Goal: Task Accomplishment & Management: Manage account settings

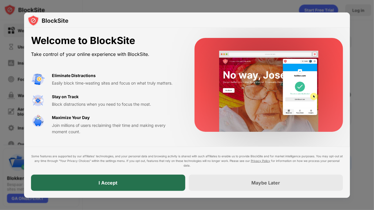
click at [130, 186] on div "I Accept" at bounding box center [108, 183] width 154 height 16
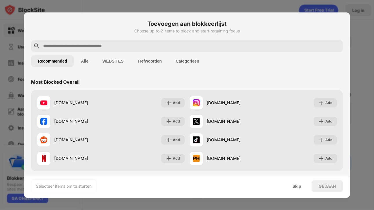
click at [108, 46] on input "text" at bounding box center [192, 46] width 298 height 7
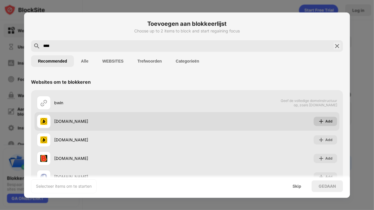
click at [318, 122] on img at bounding box center [321, 122] width 6 height 6
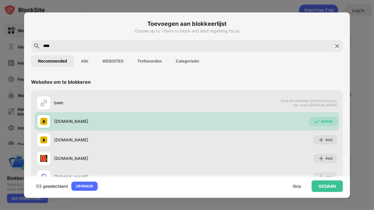
click at [112, 41] on div "****" at bounding box center [187, 46] width 312 height 12
click at [112, 45] on input "****" at bounding box center [187, 46] width 289 height 7
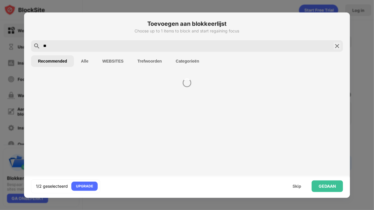
type input "*"
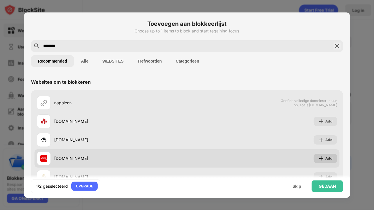
type input "********"
click at [318, 158] on img at bounding box center [321, 159] width 6 height 6
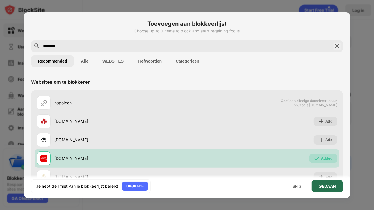
click at [317, 189] on div "GEDAAN" at bounding box center [327, 187] width 31 height 12
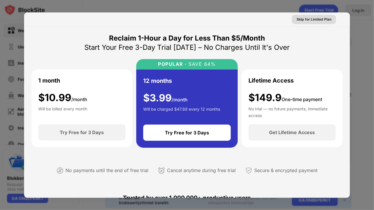
click at [309, 17] on div "Skip for Limited Plan" at bounding box center [314, 20] width 35 height 6
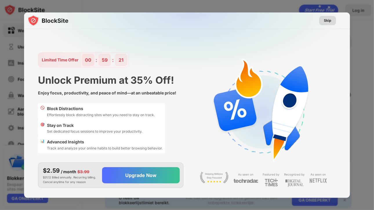
click at [323, 20] on div "Skip" at bounding box center [327, 20] width 17 height 9
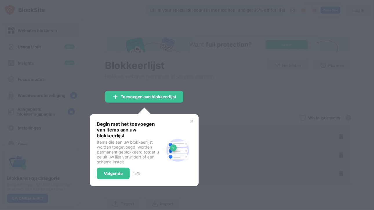
click at [106, 145] on div "Items die aan uw blokkeerlijst worden toegevoegd, worden permanent geblokkeerd …" at bounding box center [130, 152] width 67 height 25
click at [112, 168] on div "Volgende" at bounding box center [113, 174] width 33 height 12
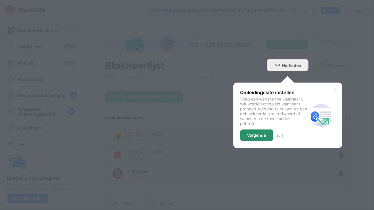
click at [254, 138] on div "Volgende" at bounding box center [256, 136] width 33 height 12
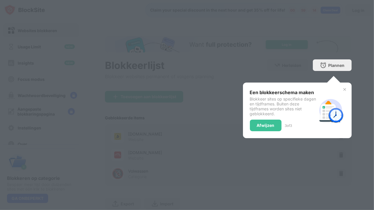
click at [254, 138] on div "Een blokkeerschema maken Blokkeer sites op specifieke dagen en tijdframes. Buit…" at bounding box center [297, 111] width 109 height 56
click at [260, 128] on div "Afwijzen" at bounding box center [266, 126] width 32 height 12
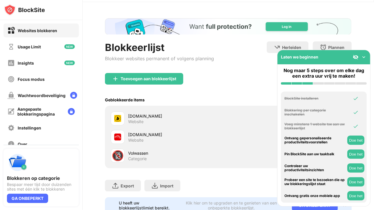
scroll to position [42, 0]
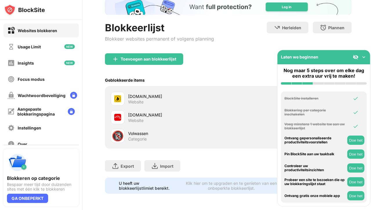
click at [365, 57] on img at bounding box center [364, 57] width 6 height 6
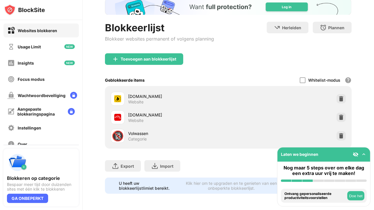
click at [355, 195] on button "Doe het" at bounding box center [355, 195] width 17 height 9
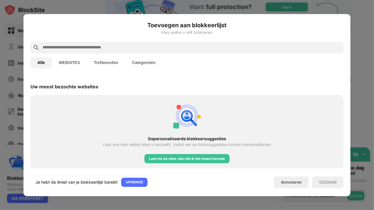
scroll to position [202, 0]
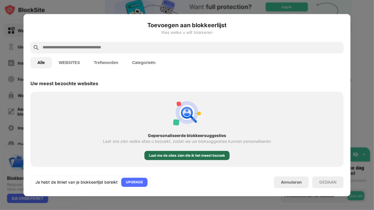
click at [209, 157] on div "Laat me de sites zien die ik het meest bezoek" at bounding box center [187, 155] width 76 height 6
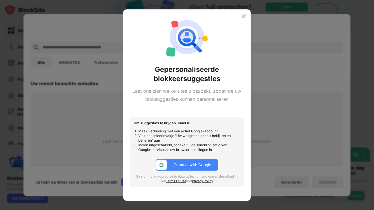
click at [243, 14] on img at bounding box center [244, 16] width 6 height 6
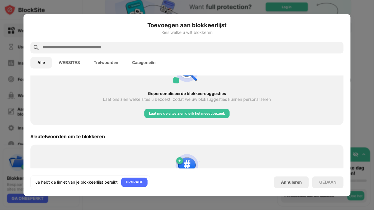
scroll to position [279, 0]
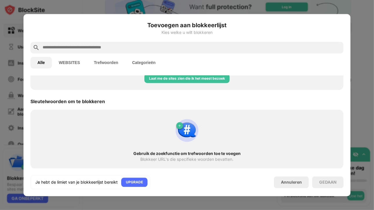
click at [73, 59] on button "WEBSITES" at bounding box center [69, 63] width 35 height 12
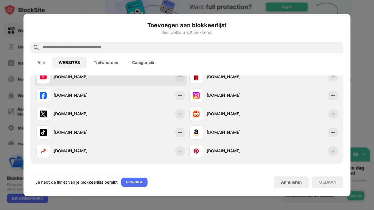
scroll to position [58, 0]
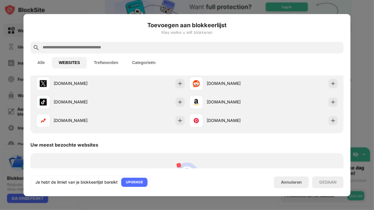
click at [136, 64] on button "Categorieën" at bounding box center [143, 63] width 37 height 12
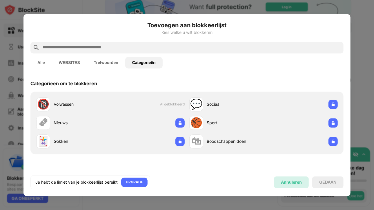
click at [282, 180] on div "Annuleren" at bounding box center [291, 182] width 21 height 5
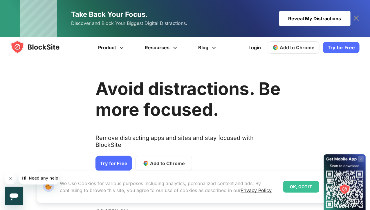
click at [152, 160] on span "Add to Chrome" at bounding box center [167, 163] width 35 height 7
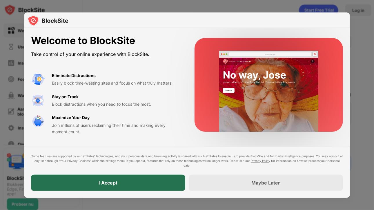
click at [140, 183] on div "I Accept" at bounding box center [108, 183] width 154 height 16
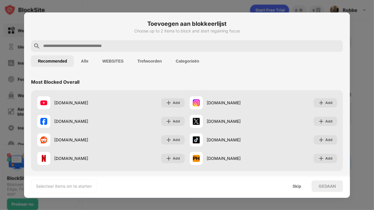
click at [80, 43] on input "text" at bounding box center [192, 46] width 298 height 7
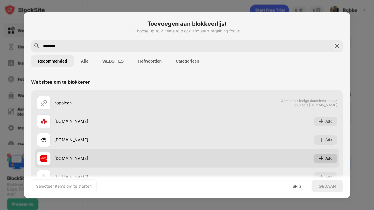
type input "********"
click at [325, 160] on div "Add" at bounding box center [328, 159] width 7 height 6
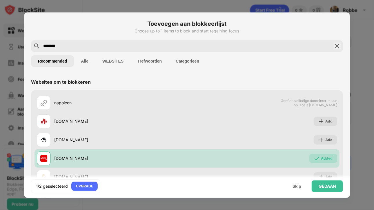
drag, startPoint x: 150, startPoint y: 47, endPoint x: 1, endPoint y: 43, distance: 149.0
click at [0, 210] on div "Toevoegen aan blokkeerlijst Choose up to 1 items to block and start regaining f…" at bounding box center [187, 210] width 374 height 0
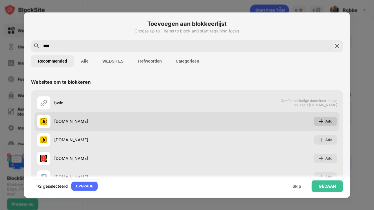
type input "****"
click at [319, 122] on img at bounding box center [321, 122] width 6 height 6
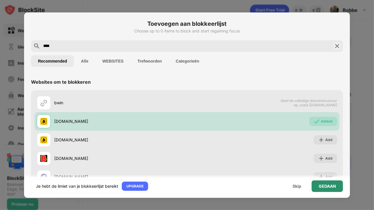
click at [330, 185] on div "GEDAAN" at bounding box center [327, 186] width 17 height 5
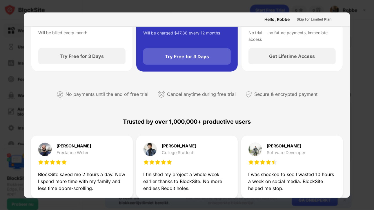
scroll to position [174, 0]
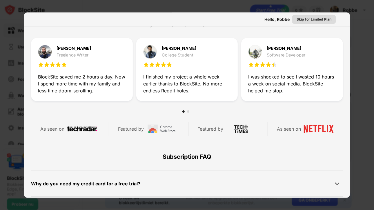
click at [307, 20] on div "Skip for Limited Plan" at bounding box center [314, 20] width 35 height 6
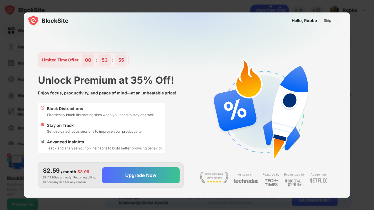
scroll to position [0, 0]
click at [326, 20] on div "Skip" at bounding box center [328, 21] width 8 height 6
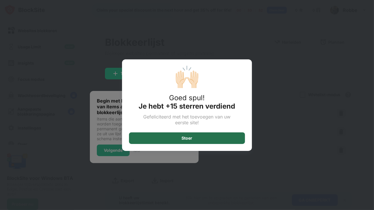
click at [197, 143] on div "Stoer" at bounding box center [187, 138] width 116 height 12
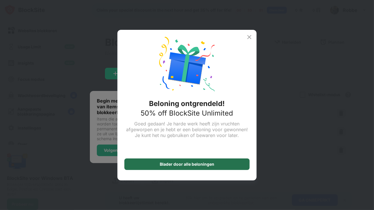
click at [154, 163] on div "Blader door alle beloningen" at bounding box center [186, 165] width 125 height 12
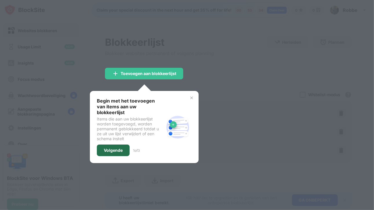
click at [116, 148] on div "Volgende" at bounding box center [113, 150] width 19 height 5
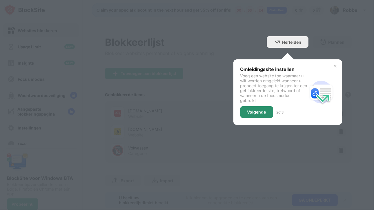
click at [247, 113] on div "Volgende" at bounding box center [256, 112] width 19 height 5
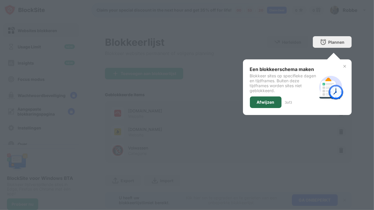
click at [258, 101] on div "Afwijzen" at bounding box center [266, 102] width 18 height 5
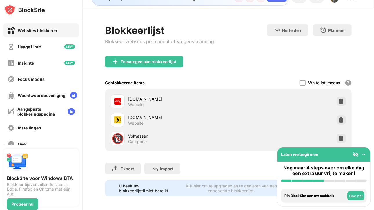
scroll to position [19, 0]
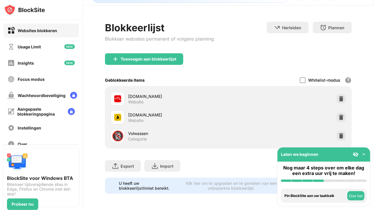
click at [360, 195] on button "Doe het" at bounding box center [355, 195] width 17 height 9
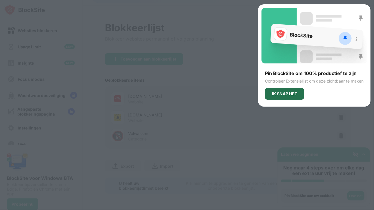
click at [288, 97] on div "IK SNAP HET" at bounding box center [284, 94] width 39 height 12
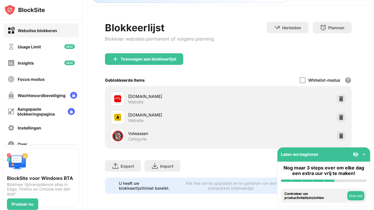
click at [357, 195] on button "Doe het" at bounding box center [355, 195] width 17 height 9
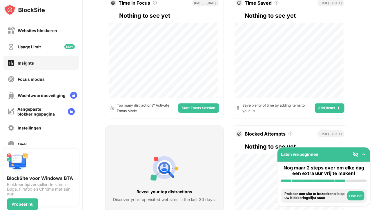
scroll to position [116, 0]
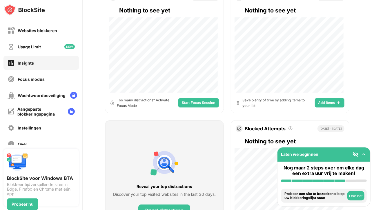
click at [354, 193] on button "Doe het" at bounding box center [355, 195] width 17 height 9
click at [350, 196] on button "Doe het" at bounding box center [355, 195] width 17 height 9
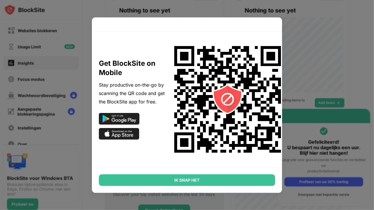
click at [202, 179] on div "IK SNAP HET" at bounding box center [187, 180] width 176 height 12
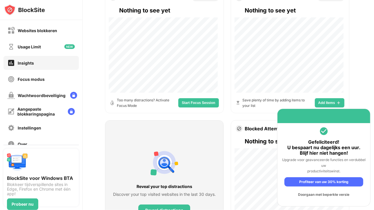
click at [325, 197] on div "Doorgaan met beperkte versie" at bounding box center [323, 194] width 79 height 9
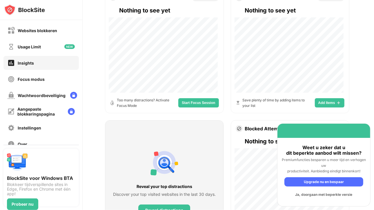
click at [304, 196] on div "Ja, doorgaan met beperkte versie" at bounding box center [323, 194] width 79 height 9
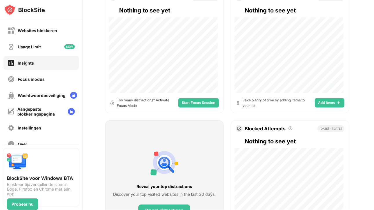
scroll to position [0, 0]
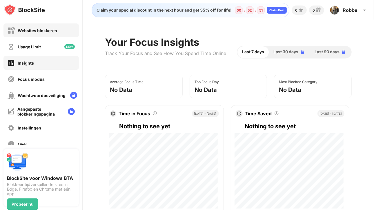
click at [46, 36] on div "Websites blokkeren" at bounding box center [40, 30] width 75 height 14
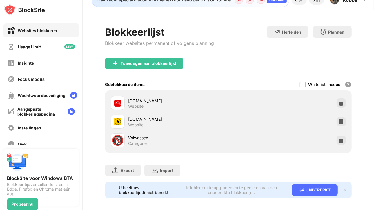
scroll to position [19, 0]
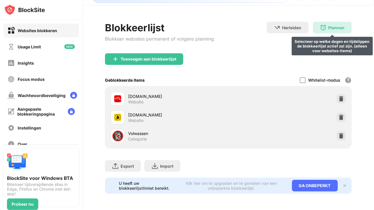
click at [327, 28] on div "Plannen Selecteer op welke dagen en tijdstippen de blokkeerlijst actief zal zij…" at bounding box center [332, 28] width 39 height 12
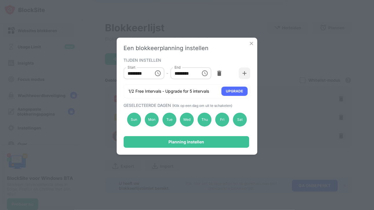
click at [274, 47] on div "Een blokkeerplanning instellen TIJDEN INSTELLEN Start ******** Start - End ****…" at bounding box center [187, 105] width 374 height 210
click at [250, 45] on img at bounding box center [252, 44] width 6 height 6
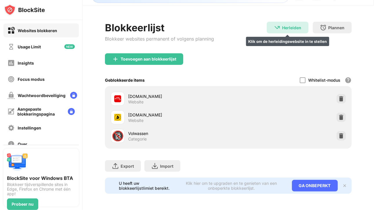
click at [294, 25] on div "Herleiden" at bounding box center [291, 27] width 19 height 5
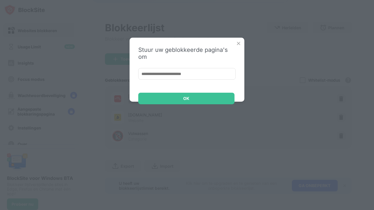
click at [191, 73] on input at bounding box center [186, 74] width 97 height 12
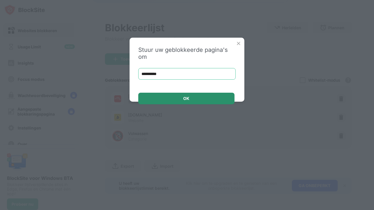
type input "**********"
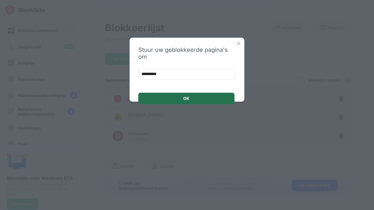
click at [224, 98] on div "OK" at bounding box center [186, 99] width 96 height 12
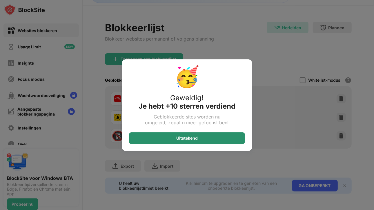
click at [197, 136] on div "Uitstekend" at bounding box center [186, 138] width 21 height 5
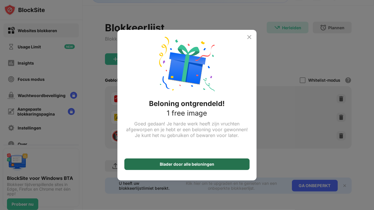
click at [214, 162] on div "Blader door alle beloningen" at bounding box center [187, 164] width 54 height 5
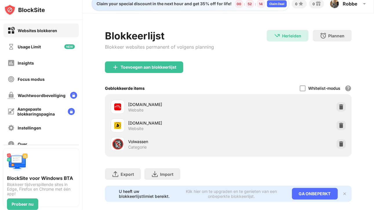
scroll to position [0, 0]
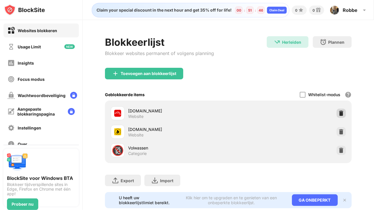
click at [338, 112] on img at bounding box center [341, 113] width 6 height 6
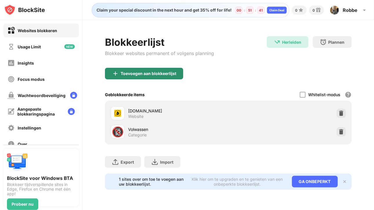
click at [141, 76] on div "Toevoegen aan blokkeerlijst" at bounding box center [144, 74] width 78 height 12
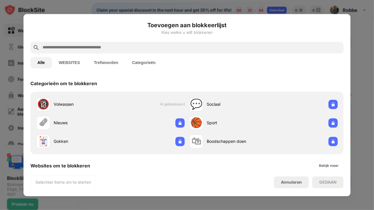
click at [88, 48] on input "text" at bounding box center [191, 47] width 299 height 7
paste input "**********"
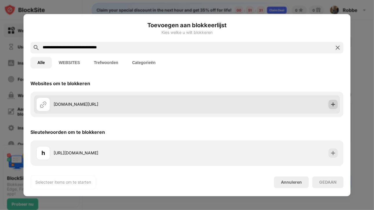
type input "**********"
click at [328, 105] on div at bounding box center [332, 104] width 9 height 9
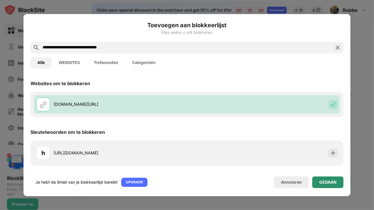
click at [326, 181] on div "GEDAAN" at bounding box center [327, 182] width 17 height 5
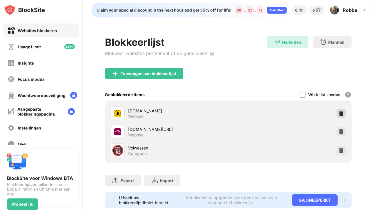
drag, startPoint x: 337, startPoint y: 114, endPoint x: 332, endPoint y: 116, distance: 5.7
click at [338, 114] on img at bounding box center [341, 113] width 6 height 6
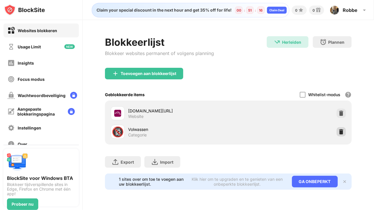
click at [341, 129] on img at bounding box center [341, 132] width 6 height 6
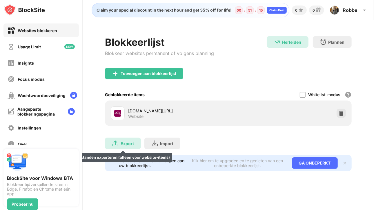
click at [118, 139] on div "Export Bestanden exporteren (alleen voor website-items)" at bounding box center [123, 144] width 36 height 12
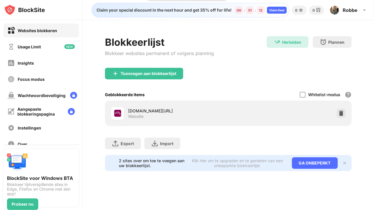
click at [132, 77] on div "Toevoegen aan blokkeerlijst" at bounding box center [144, 74] width 78 height 12
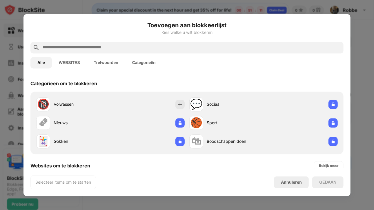
click at [99, 49] on input "text" at bounding box center [191, 47] width 299 height 7
paste input "**********"
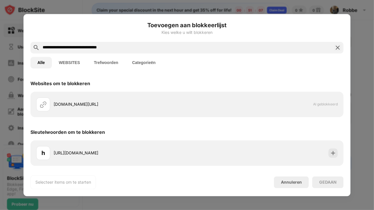
type input "**********"
drag, startPoint x: 114, startPoint y: 52, endPoint x: 0, endPoint y: 56, distance: 113.7
click at [0, 210] on div "**********" at bounding box center [187, 210] width 374 height 0
drag, startPoint x: 339, startPoint y: 51, endPoint x: 335, endPoint y: 46, distance: 6.7
click at [339, 51] on div "**********" at bounding box center [186, 48] width 313 height 12
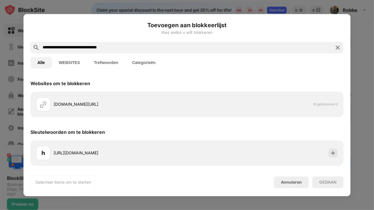
click at [335, 45] on img at bounding box center [337, 47] width 7 height 7
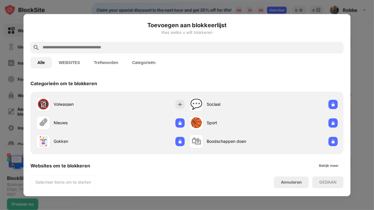
click at [256, 55] on div "Alle WEBSITES Trefwoorden Categorieën" at bounding box center [186, 62] width 313 height 19
click at [242, 53] on div at bounding box center [186, 48] width 313 height 12
click at [239, 48] on input "text" at bounding box center [191, 47] width 299 height 7
click at [236, 45] on input "text" at bounding box center [191, 47] width 299 height 7
click at [233, 45] on input "text" at bounding box center [191, 47] width 299 height 7
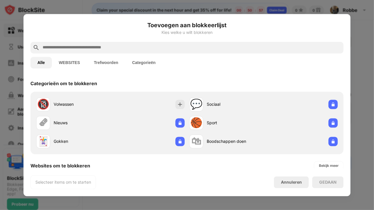
paste input "**********"
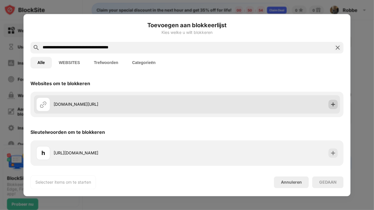
type input "**********"
click at [334, 103] on img at bounding box center [333, 104] width 6 height 6
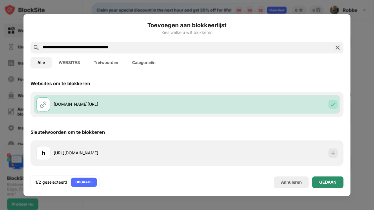
click at [327, 181] on div "GEDAAN" at bounding box center [327, 182] width 17 height 5
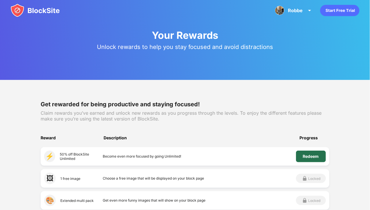
click at [311, 157] on div "Redeem" at bounding box center [311, 156] width 16 height 5
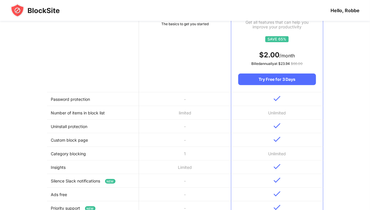
click at [179, 130] on td "-" at bounding box center [185, 127] width 92 height 14
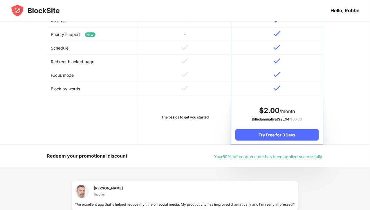
scroll to position [319, 0]
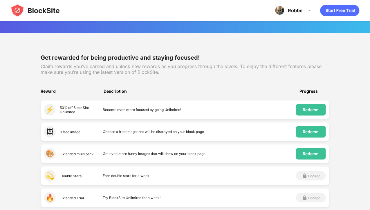
scroll to position [58, 0]
